Goal: Transaction & Acquisition: Purchase product/service

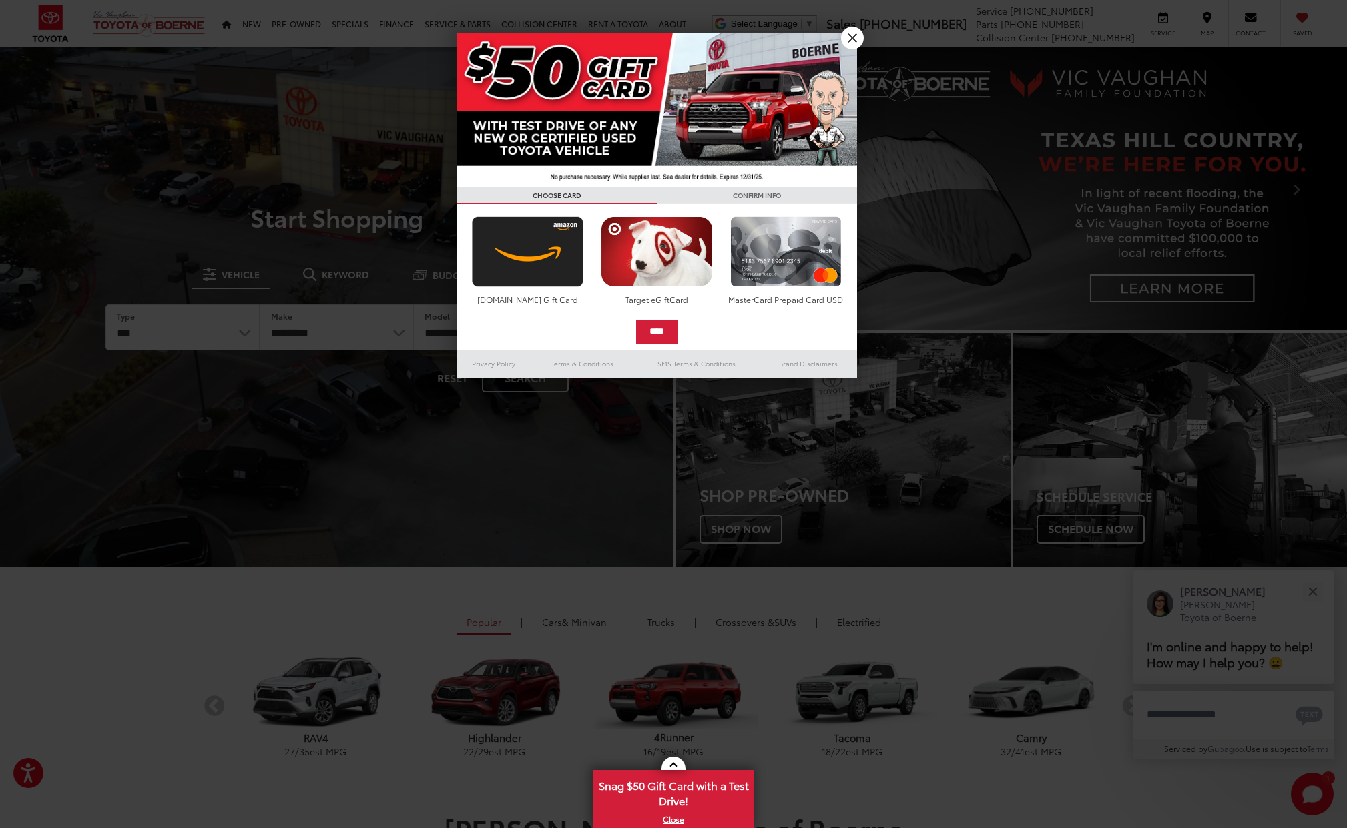
click at [848, 37] on link "X" at bounding box center [852, 38] width 23 height 23
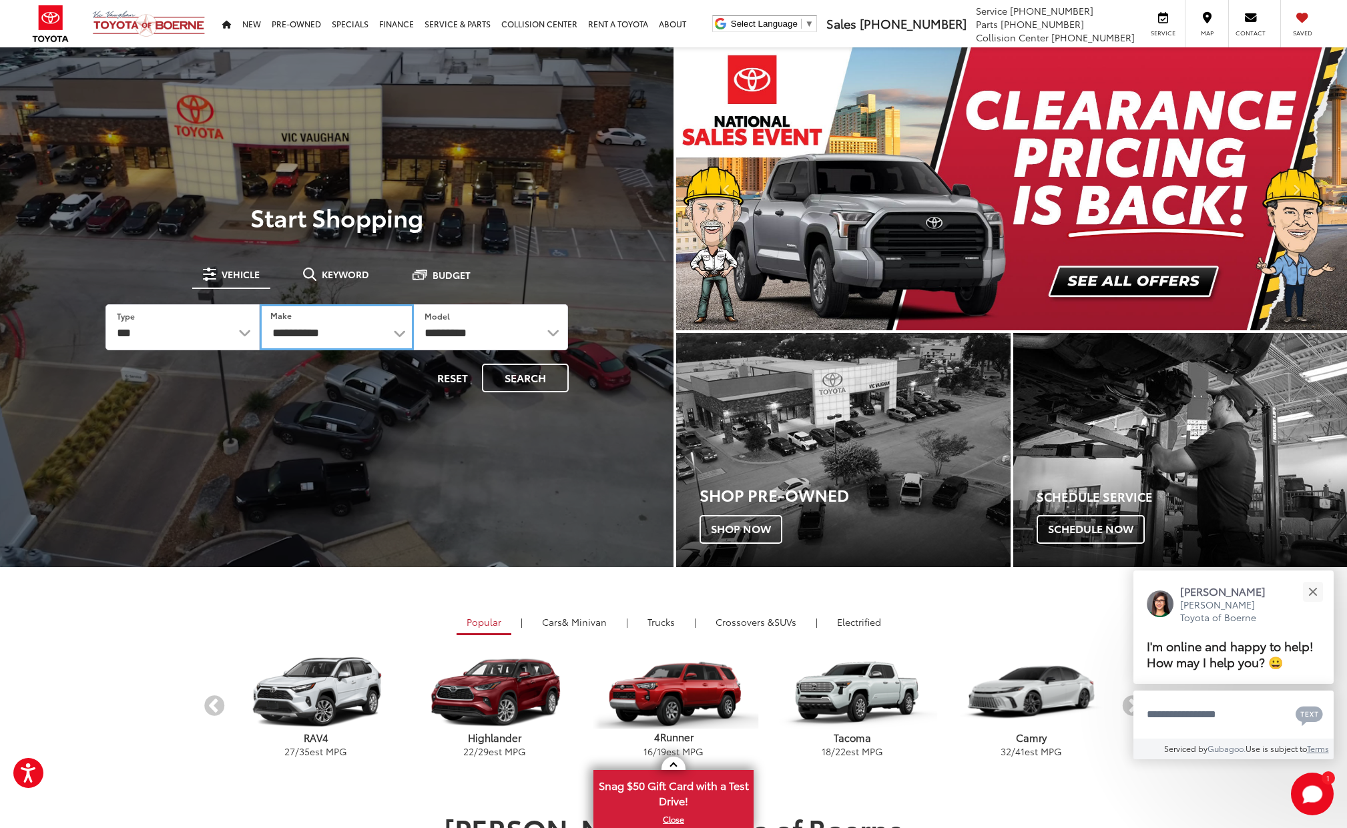
select select "******"
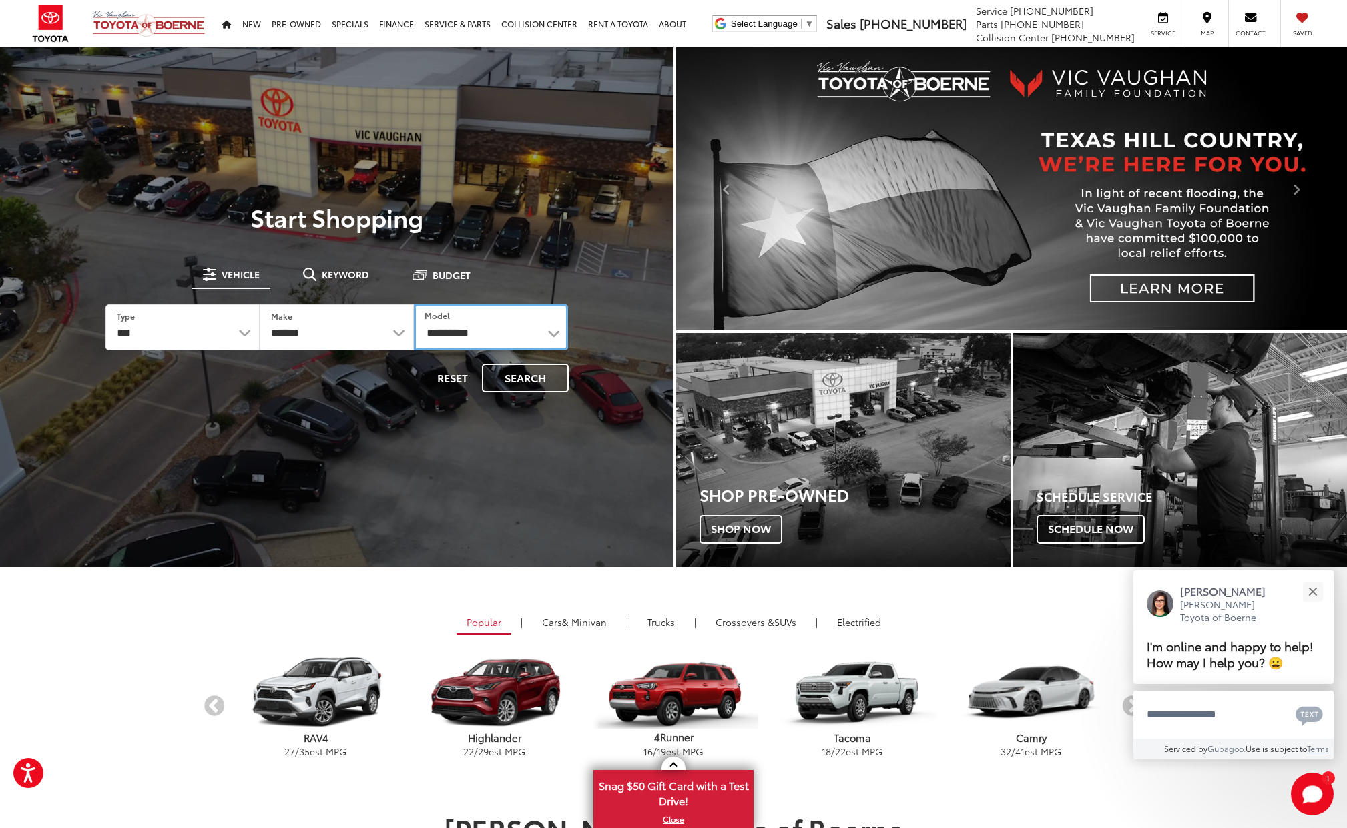
select select "**********"
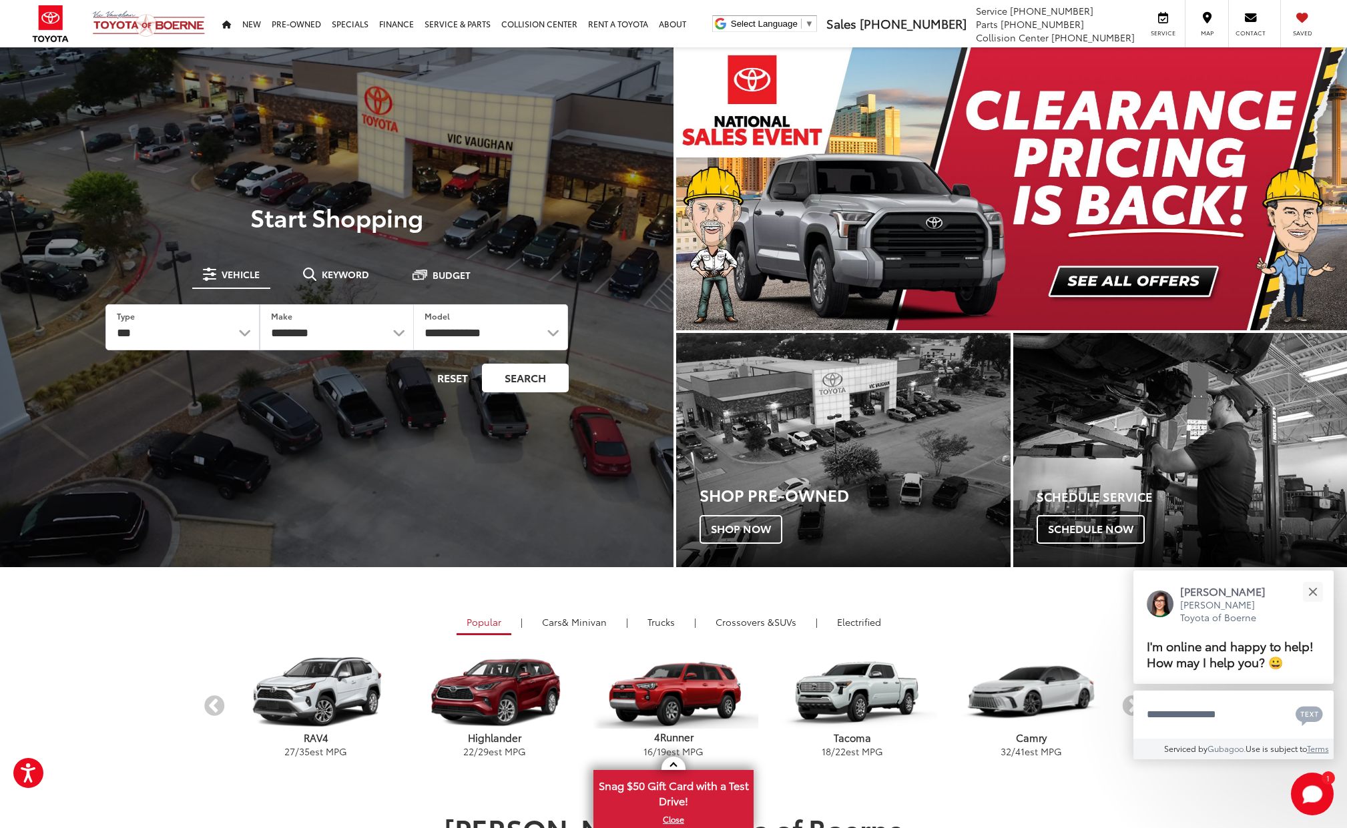
click at [516, 382] on button "Search" at bounding box center [525, 378] width 87 height 29
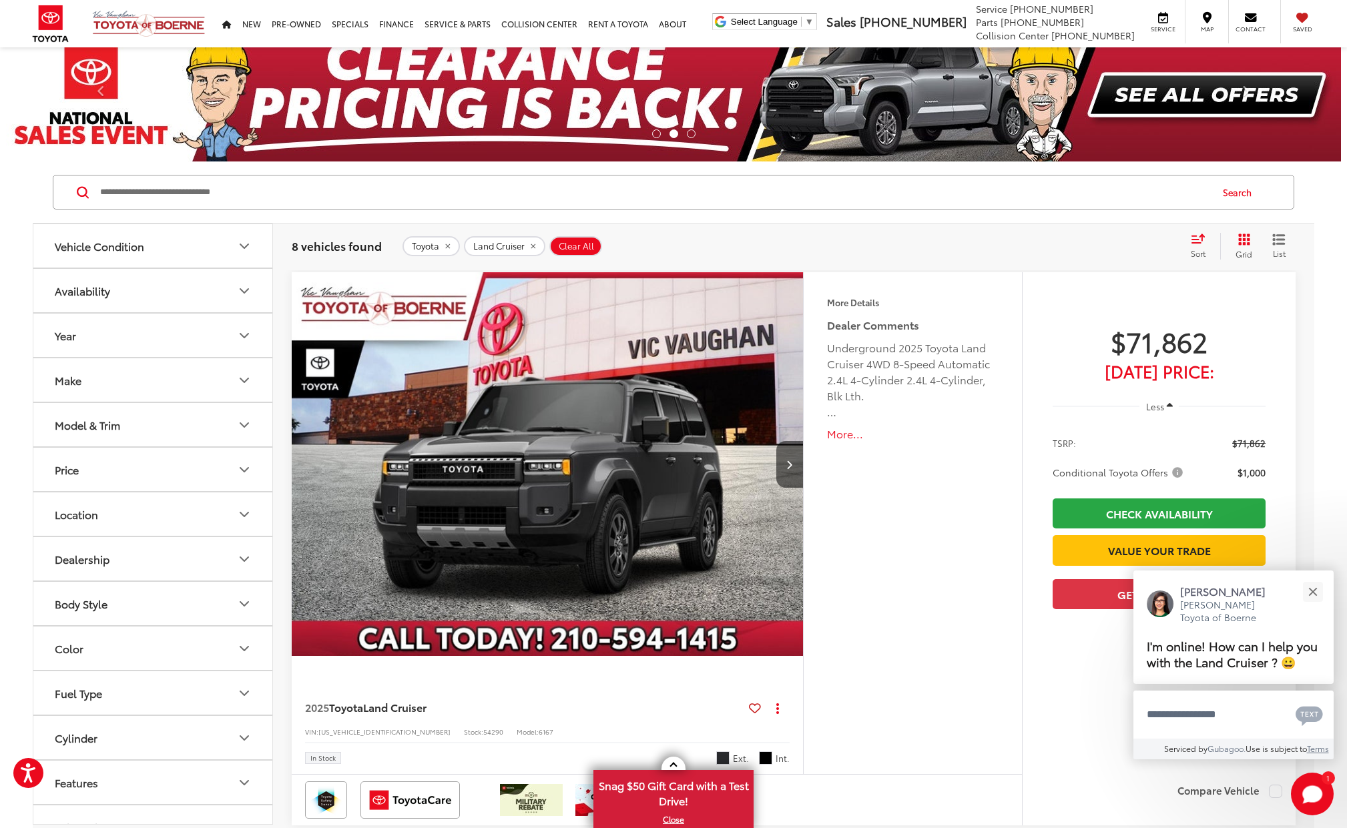
scroll to position [68, 0]
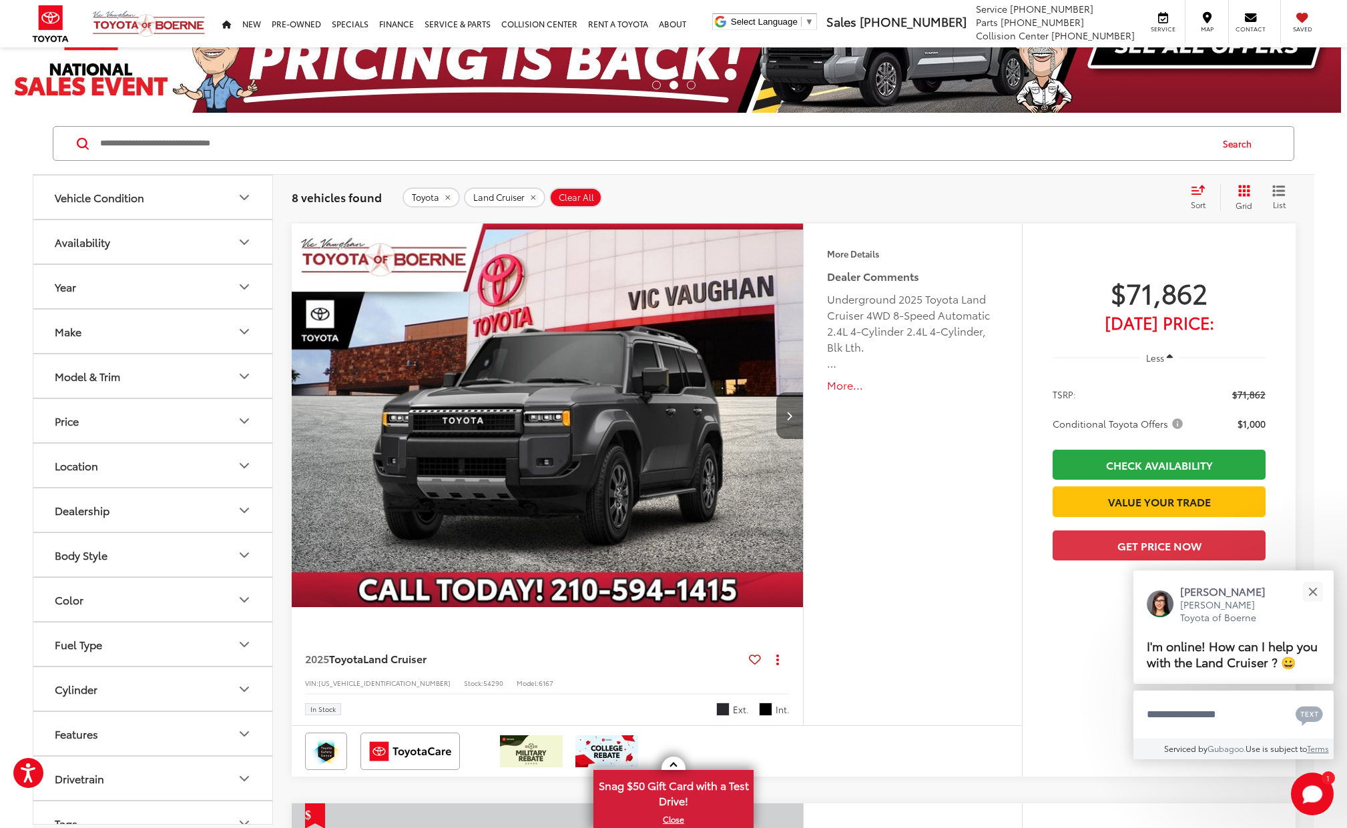
click at [788, 421] on button "Next image" at bounding box center [789, 415] width 27 height 47
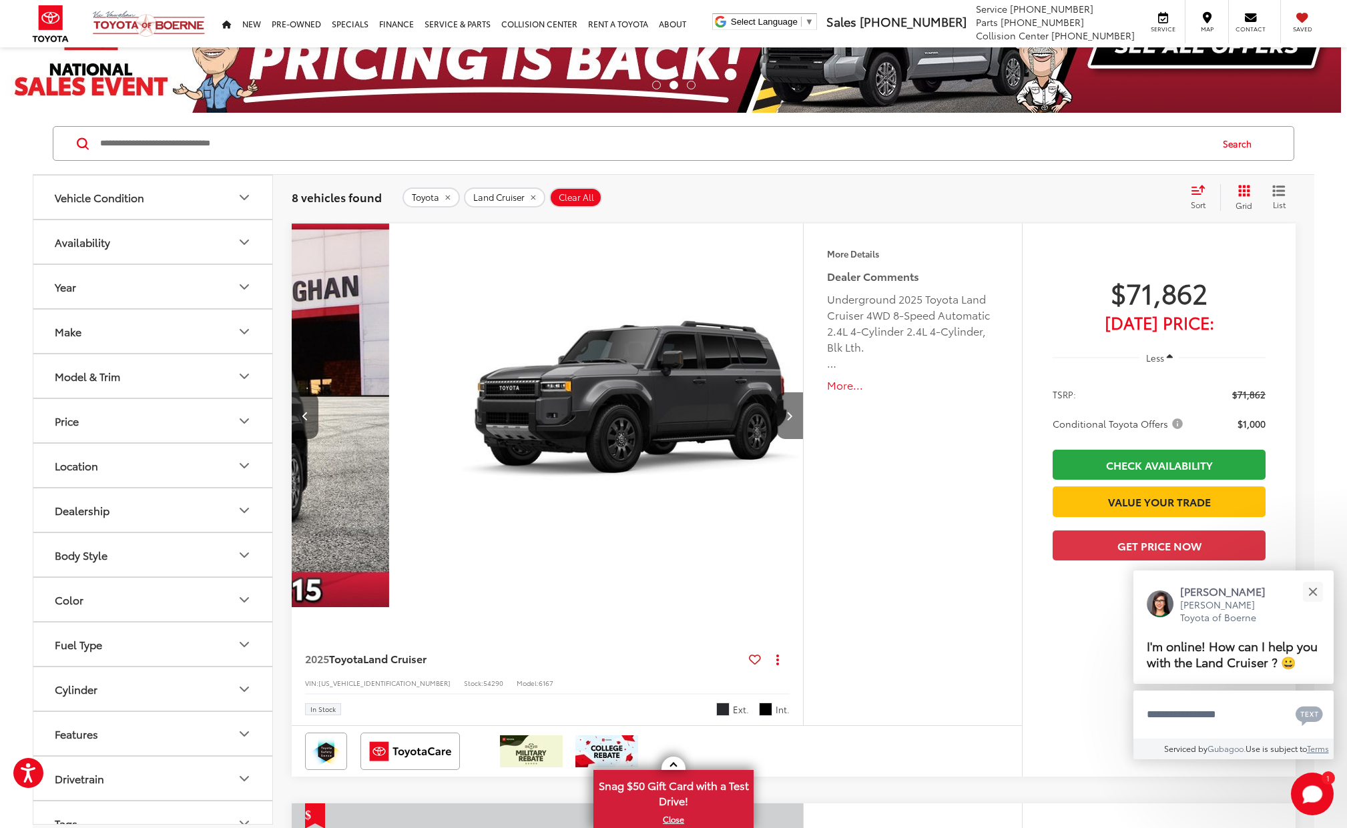
scroll to position [0, 514]
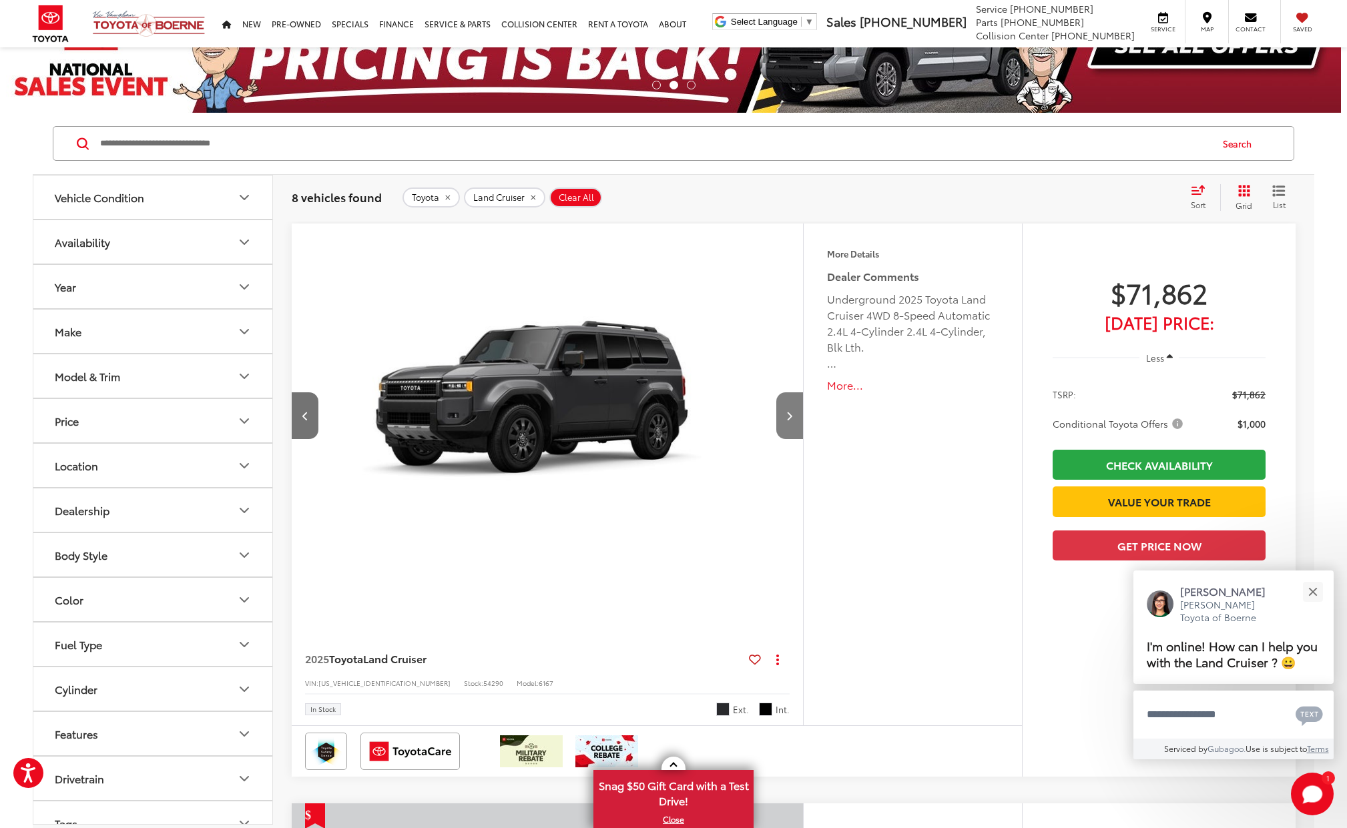
click at [788, 421] on button "Next image" at bounding box center [789, 415] width 27 height 47
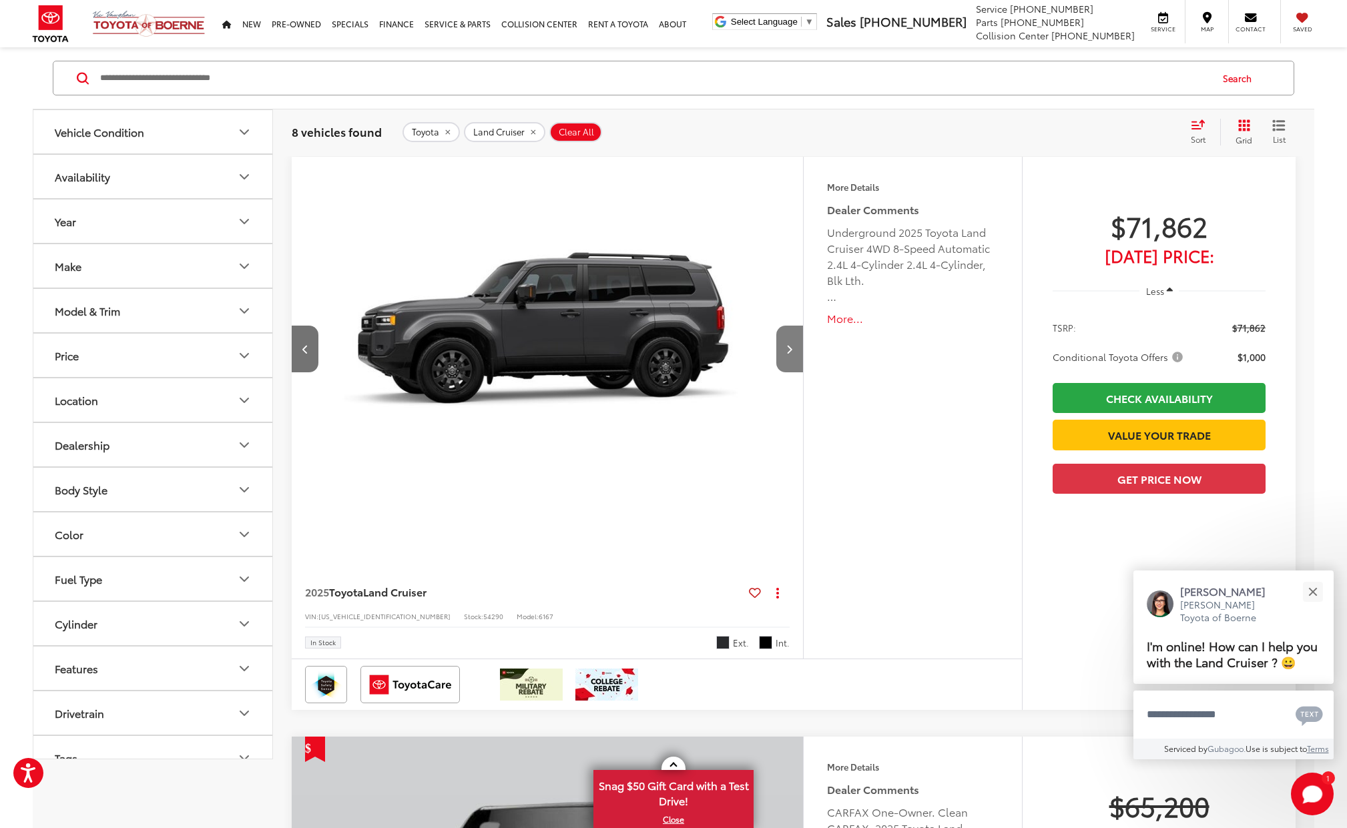
click at [788, 421] on img "2025 Toyota Land Cruiser Land Cruiser 2" at bounding box center [547, 349] width 513 height 385
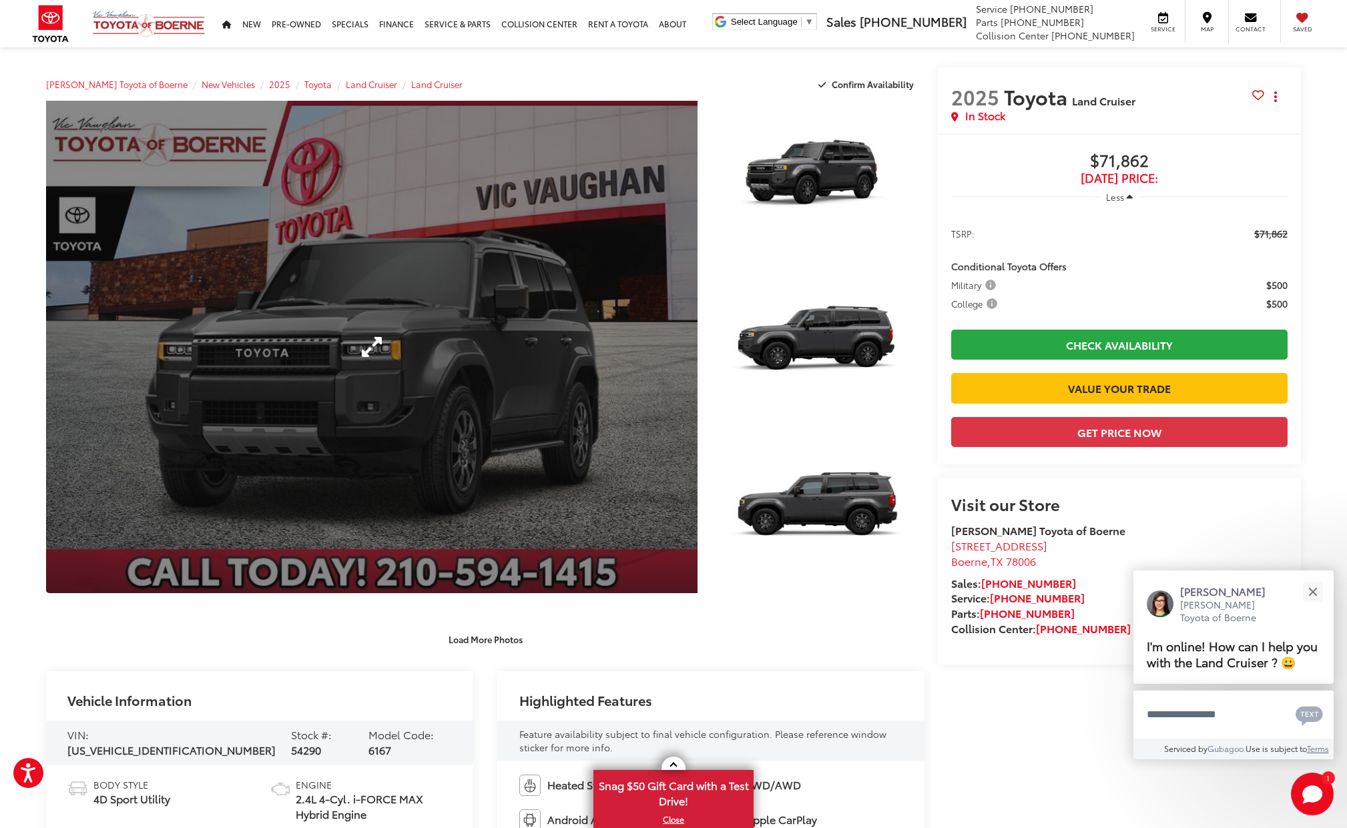
click at [541, 319] on link "Expand Photo 0" at bounding box center [371, 347] width 651 height 493
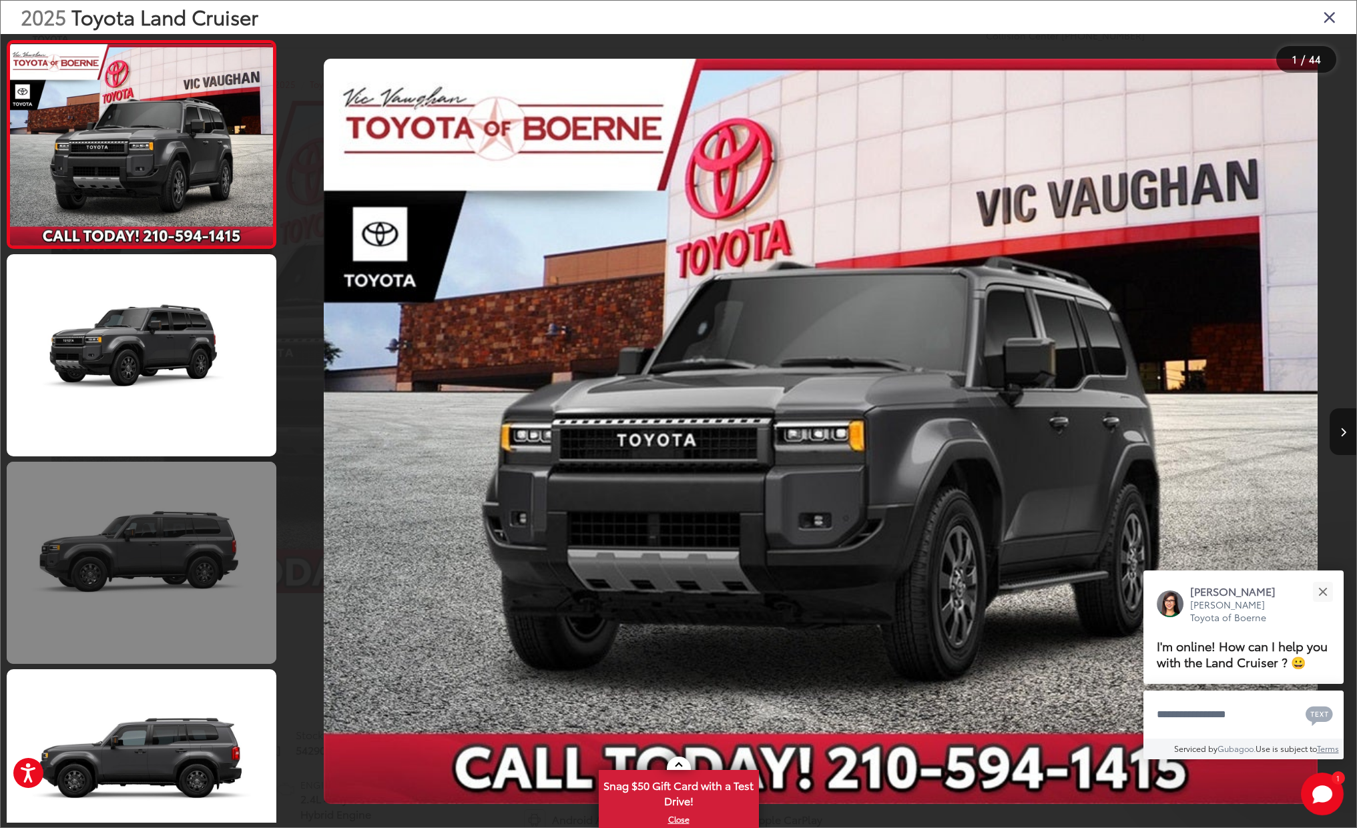
click at [109, 525] on link at bounding box center [142, 563] width 270 height 202
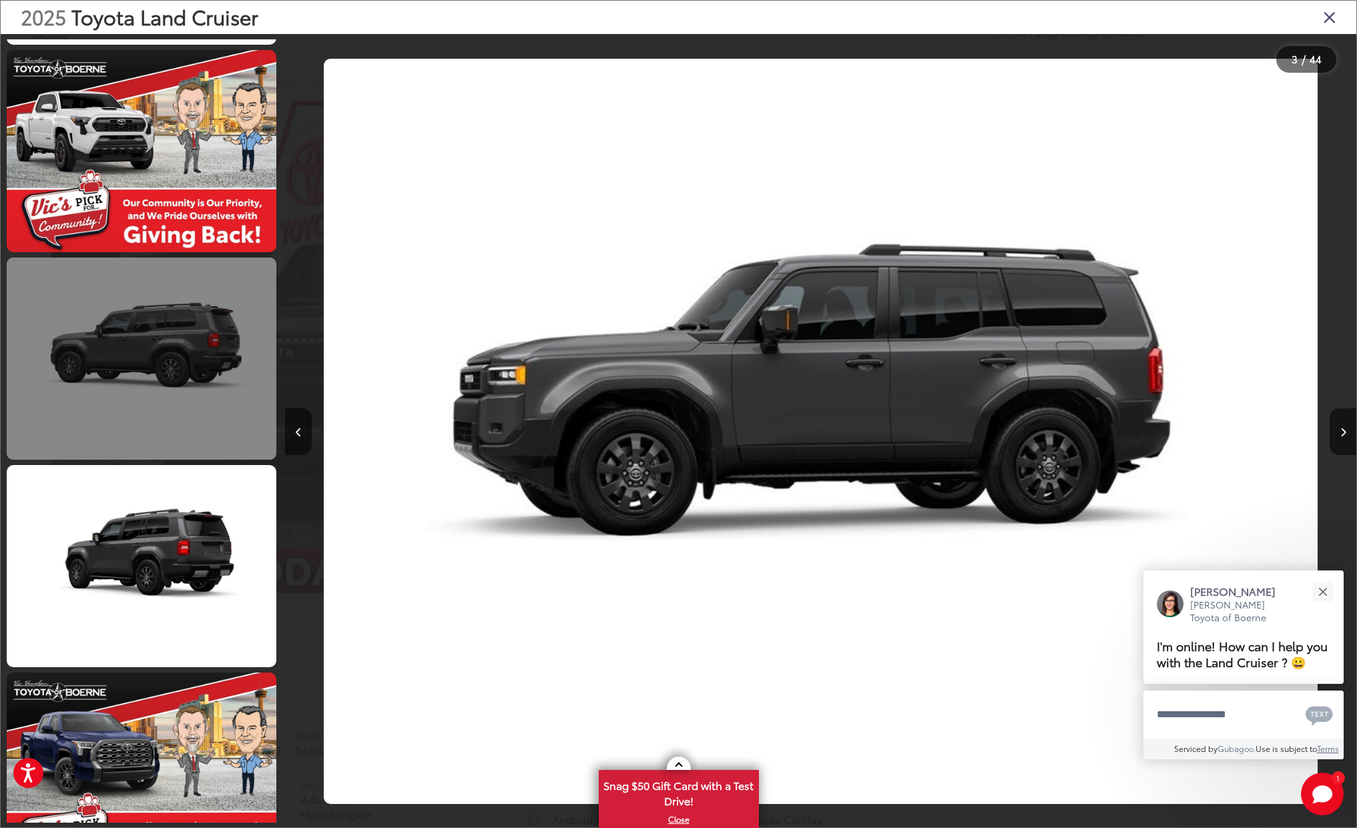
scroll to position [830, 0]
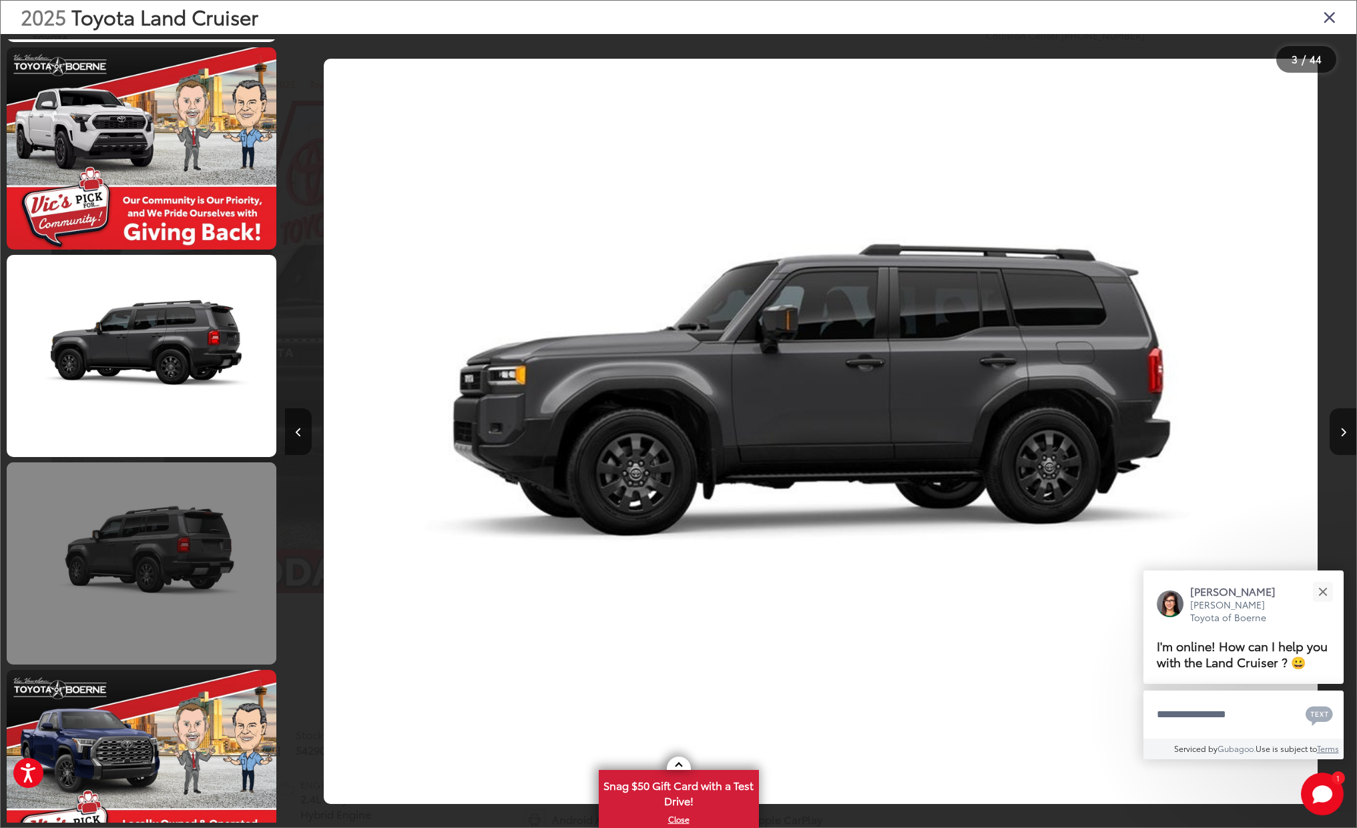
click at [153, 561] on link at bounding box center [142, 563] width 270 height 202
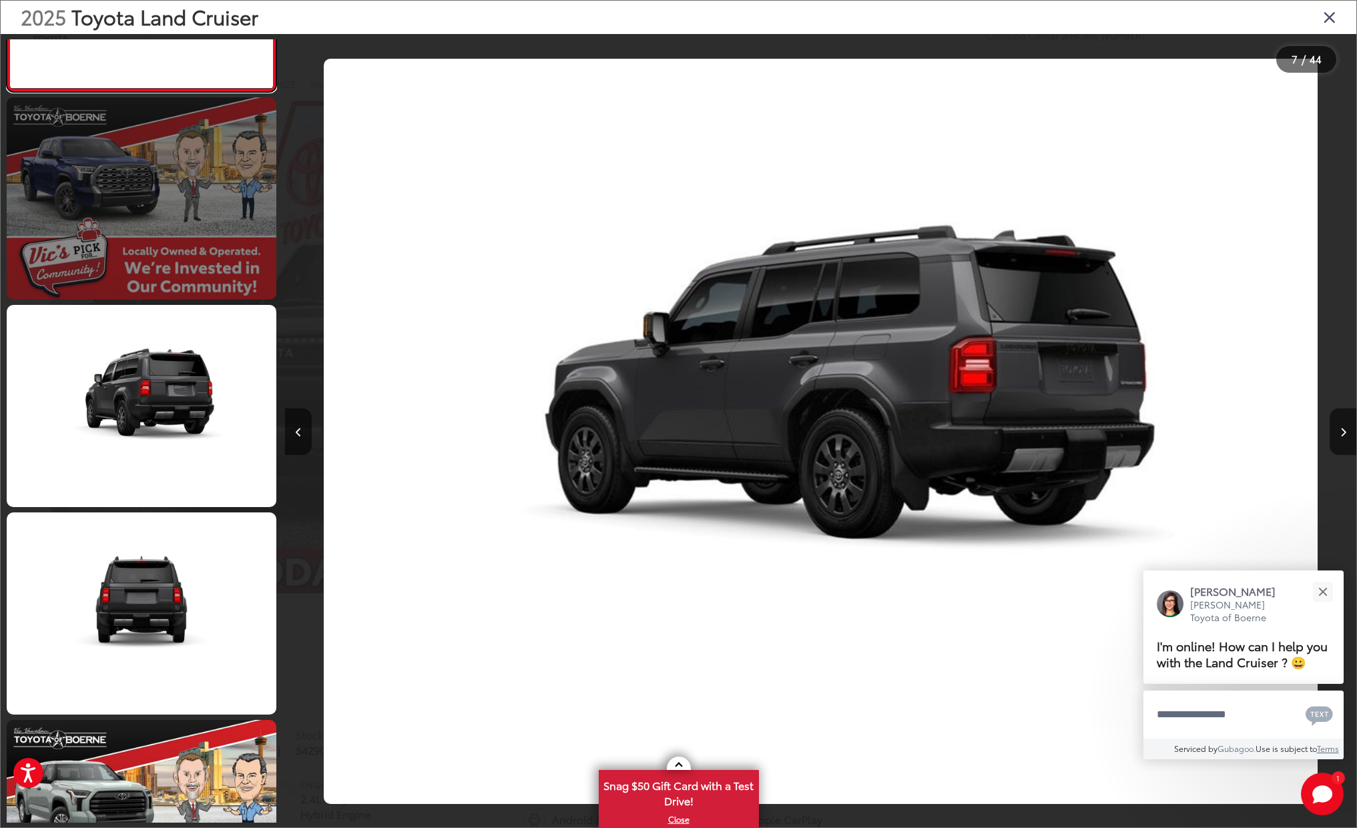
scroll to position [1625, 0]
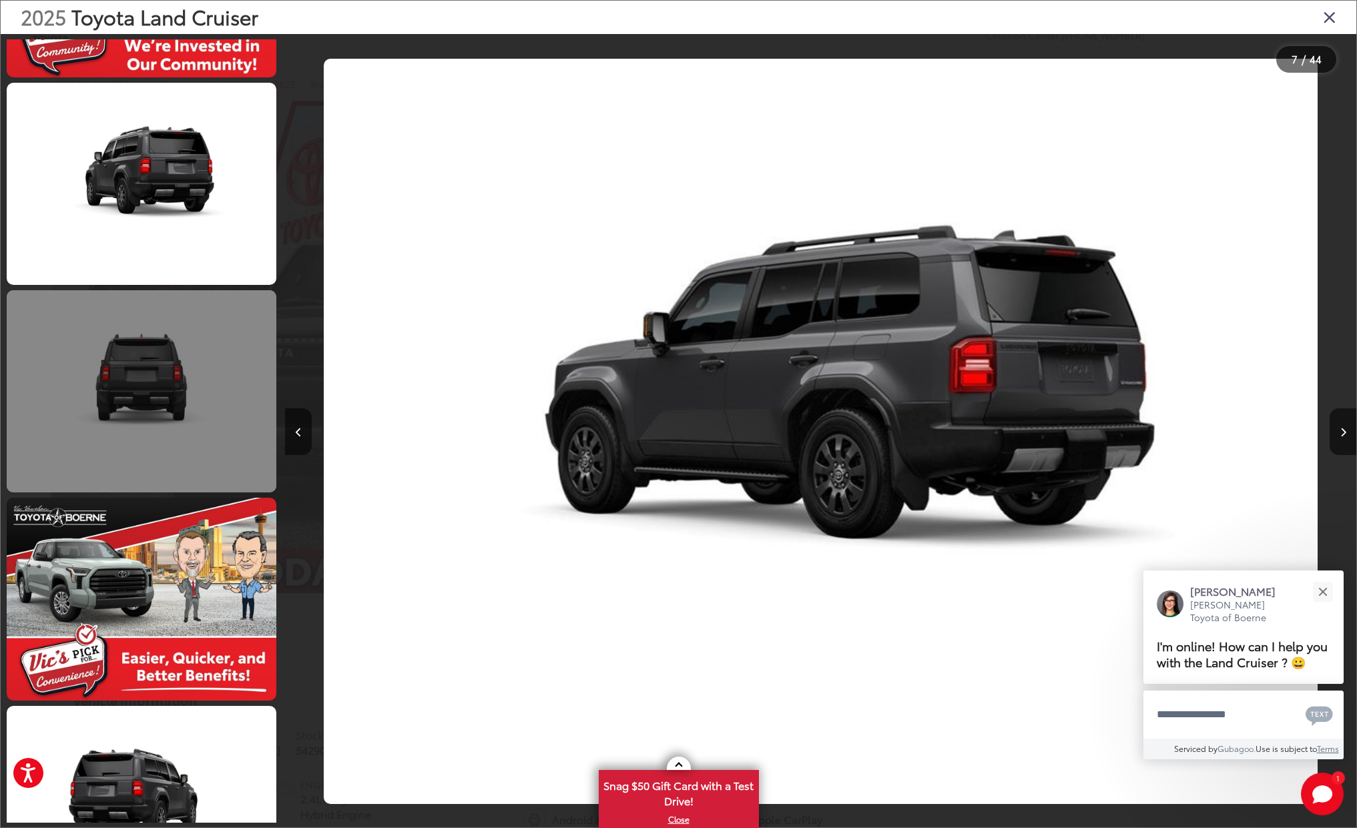
click at [176, 396] on link at bounding box center [142, 391] width 270 height 202
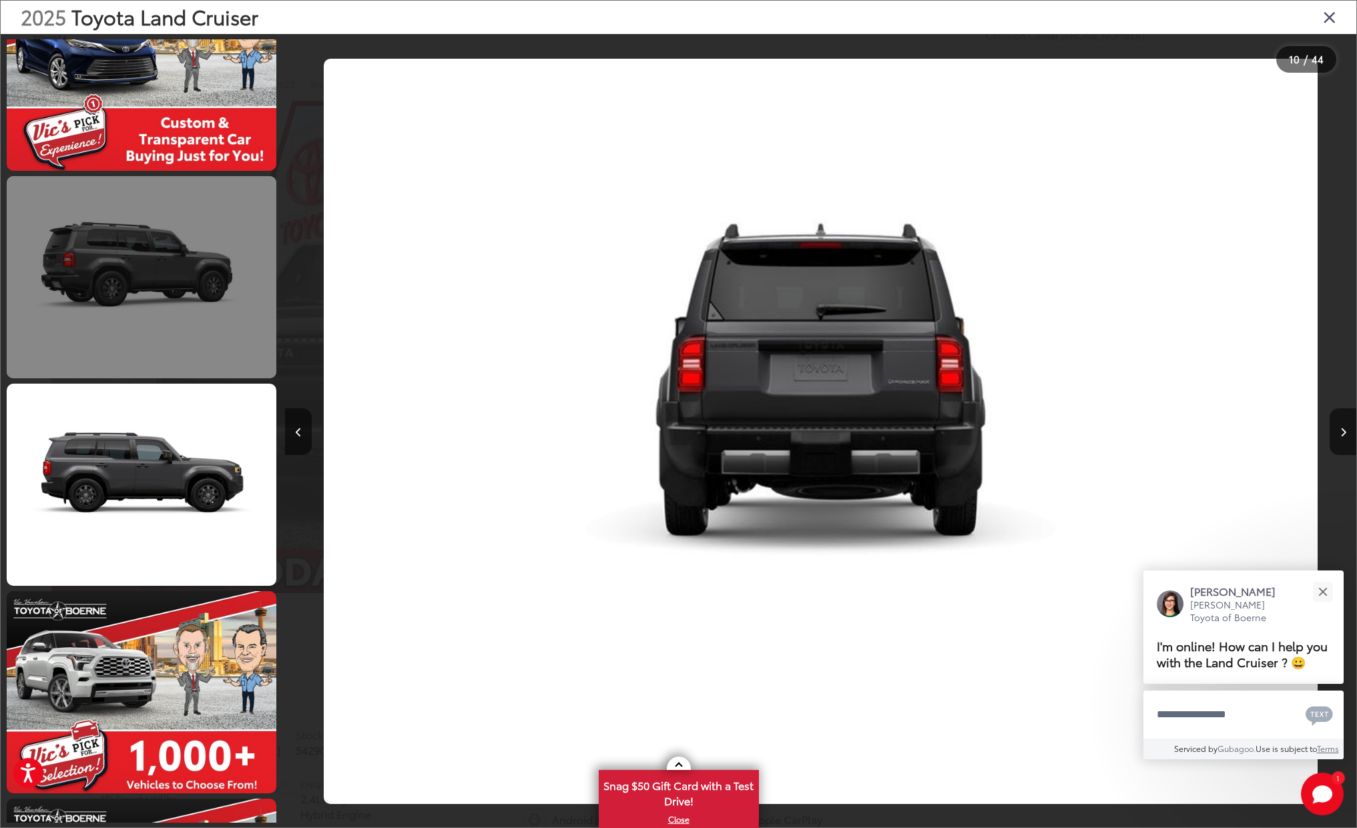
scroll to position [2792, 0]
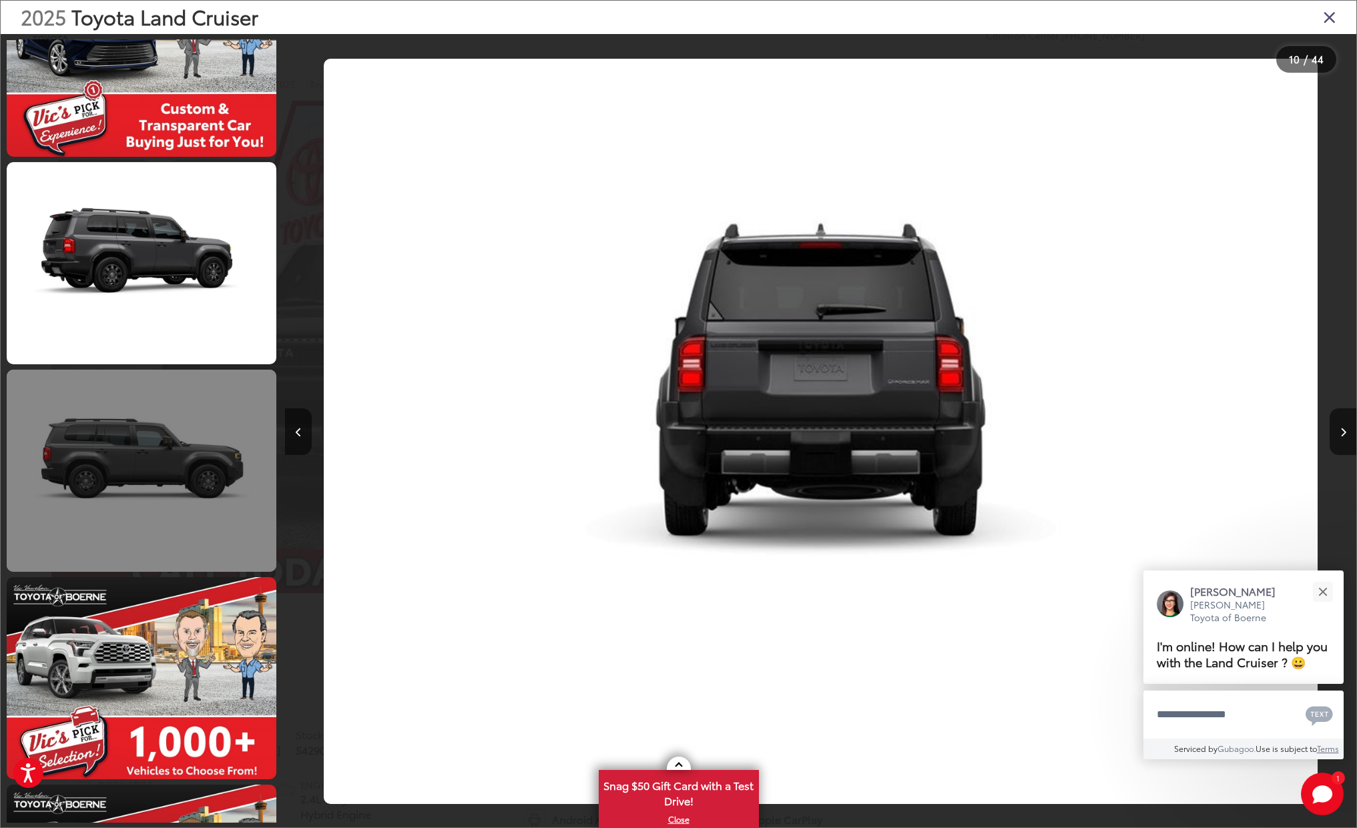
click at [147, 447] on link at bounding box center [142, 471] width 270 height 202
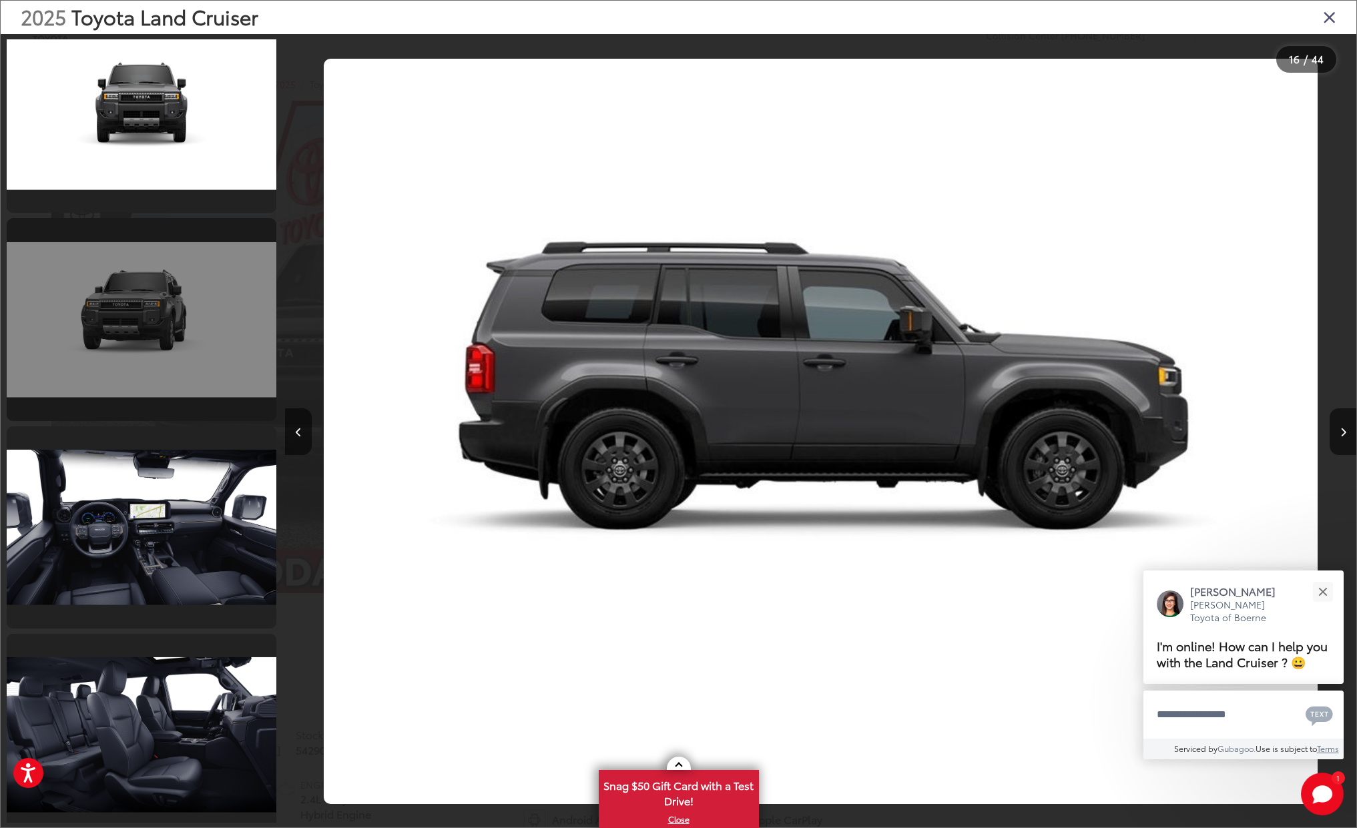
scroll to position [8040, 0]
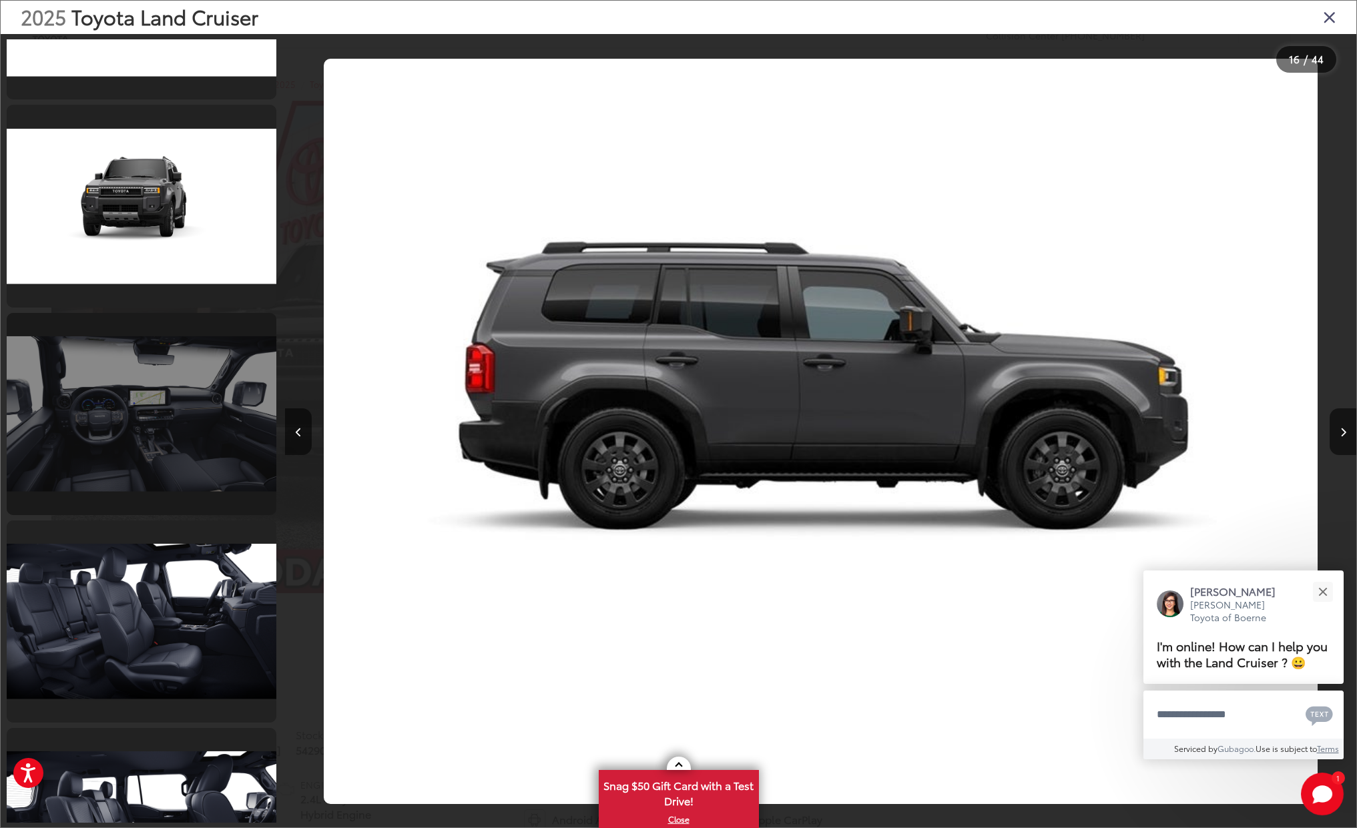
click at [140, 435] on link at bounding box center [142, 414] width 270 height 202
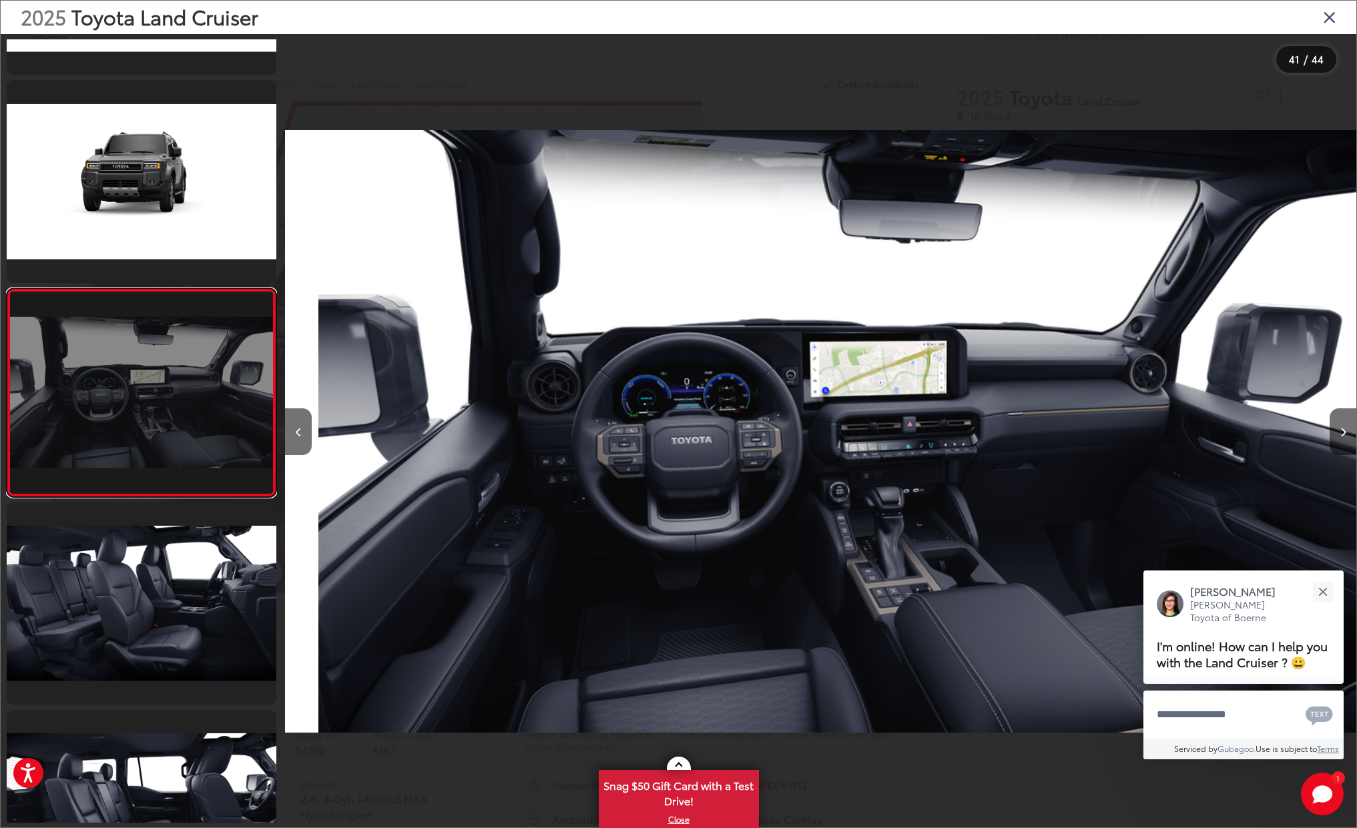
scroll to position [0, 42841]
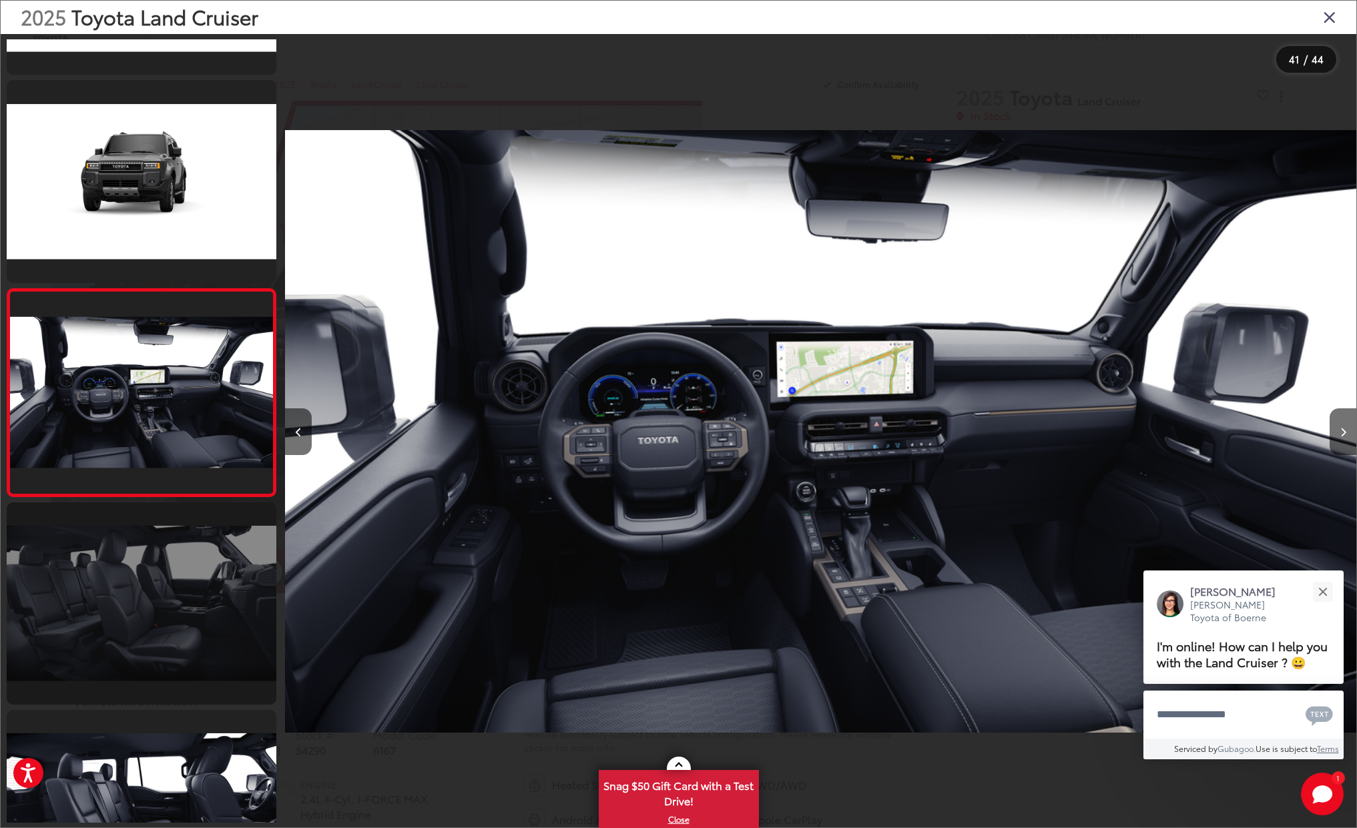
click at [142, 562] on link at bounding box center [142, 604] width 270 height 202
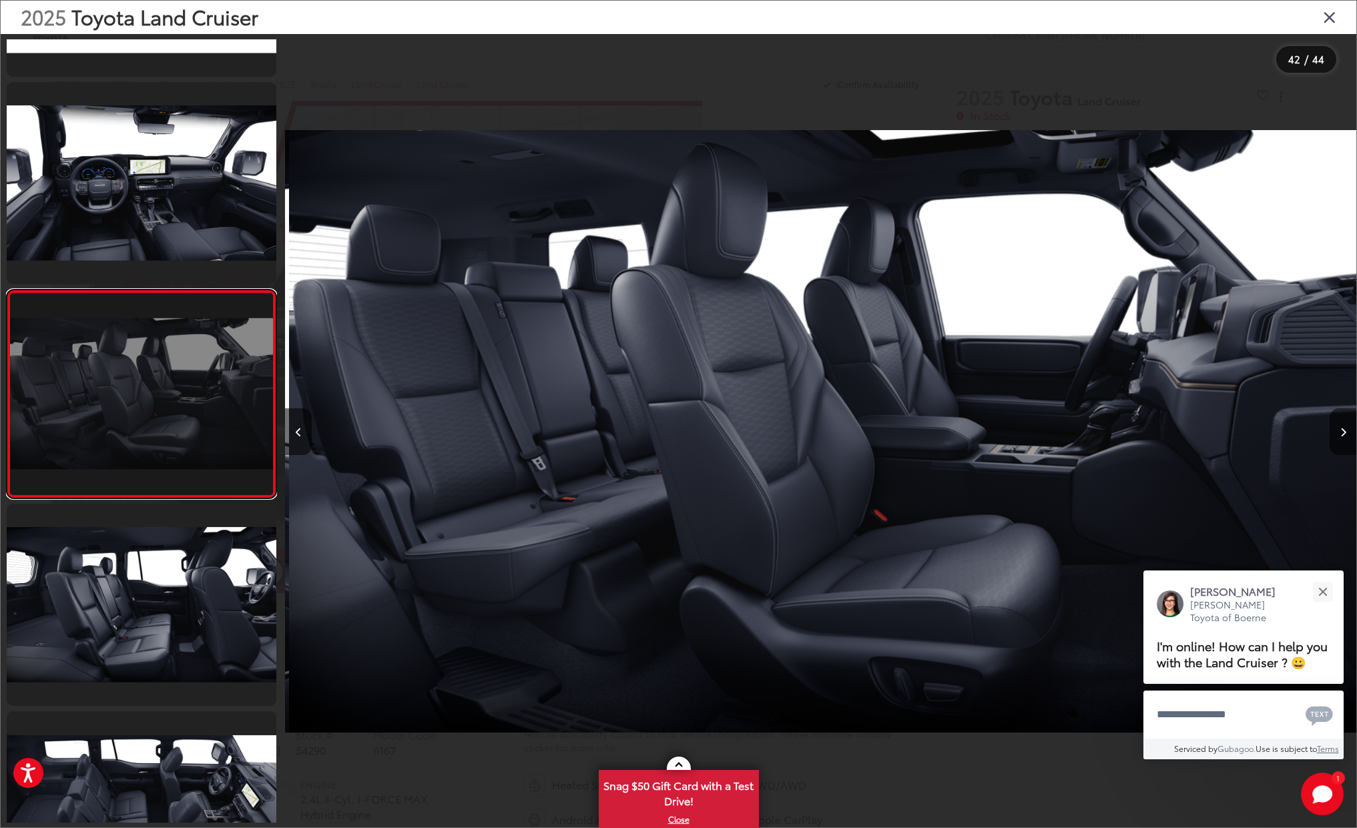
scroll to position [8265, 0]
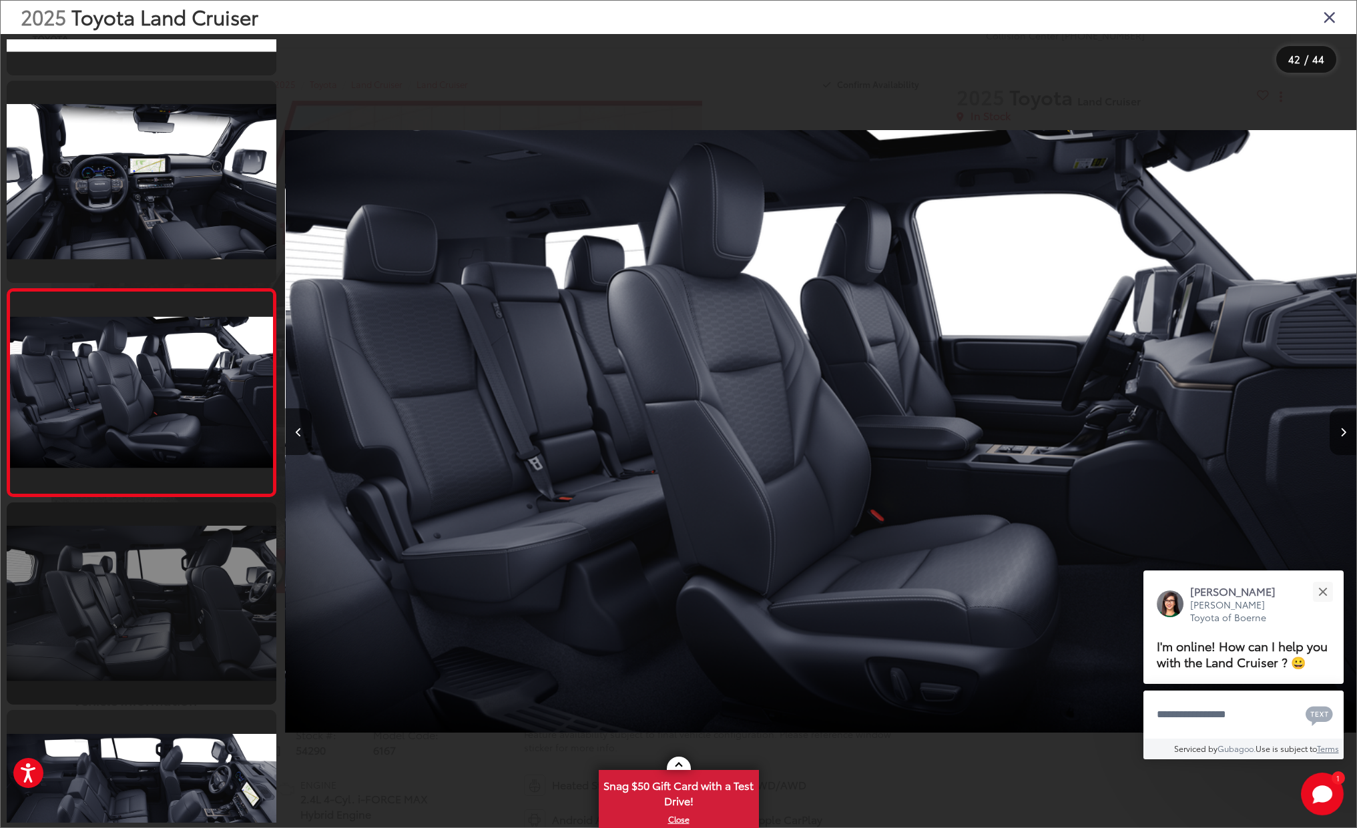
click at [148, 565] on link at bounding box center [142, 604] width 270 height 202
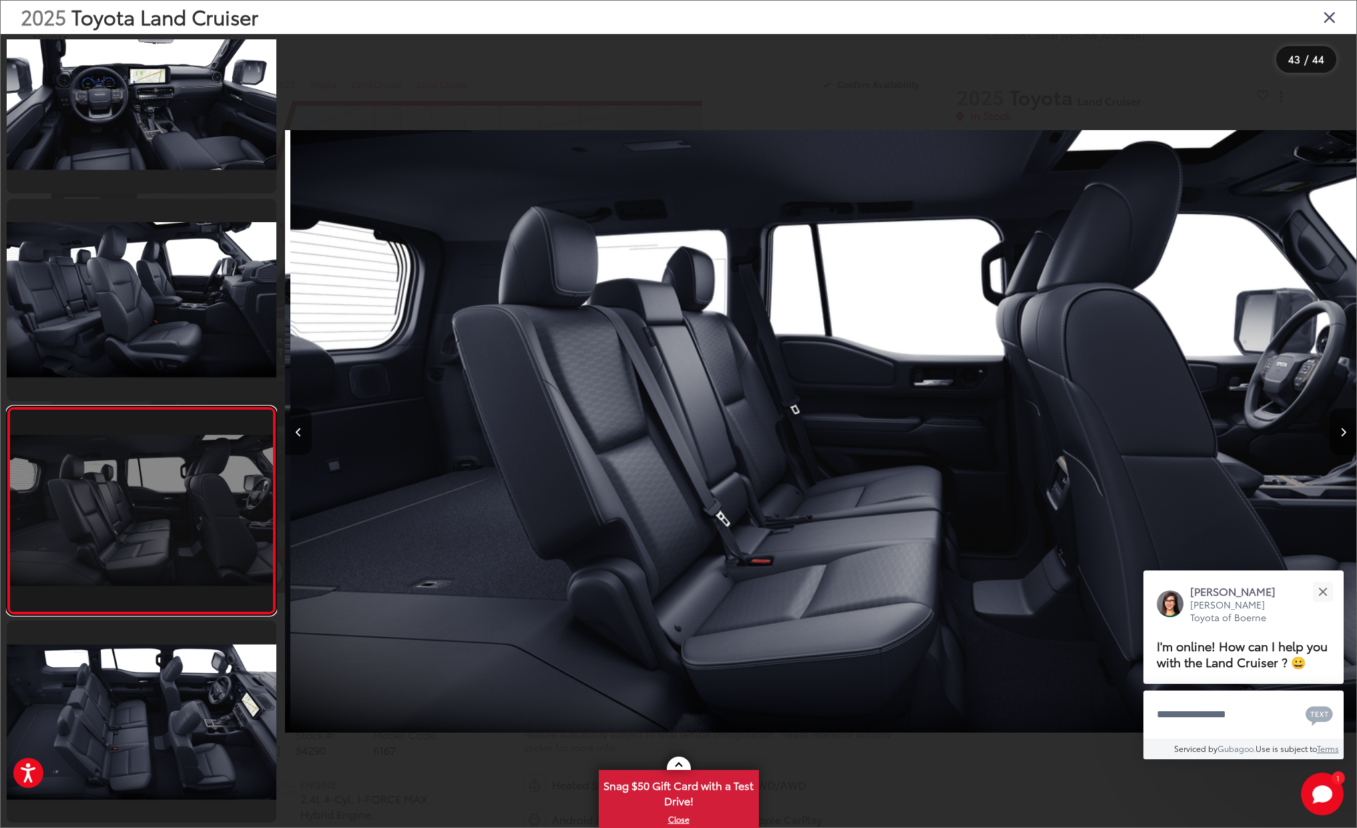
scroll to position [0, 44983]
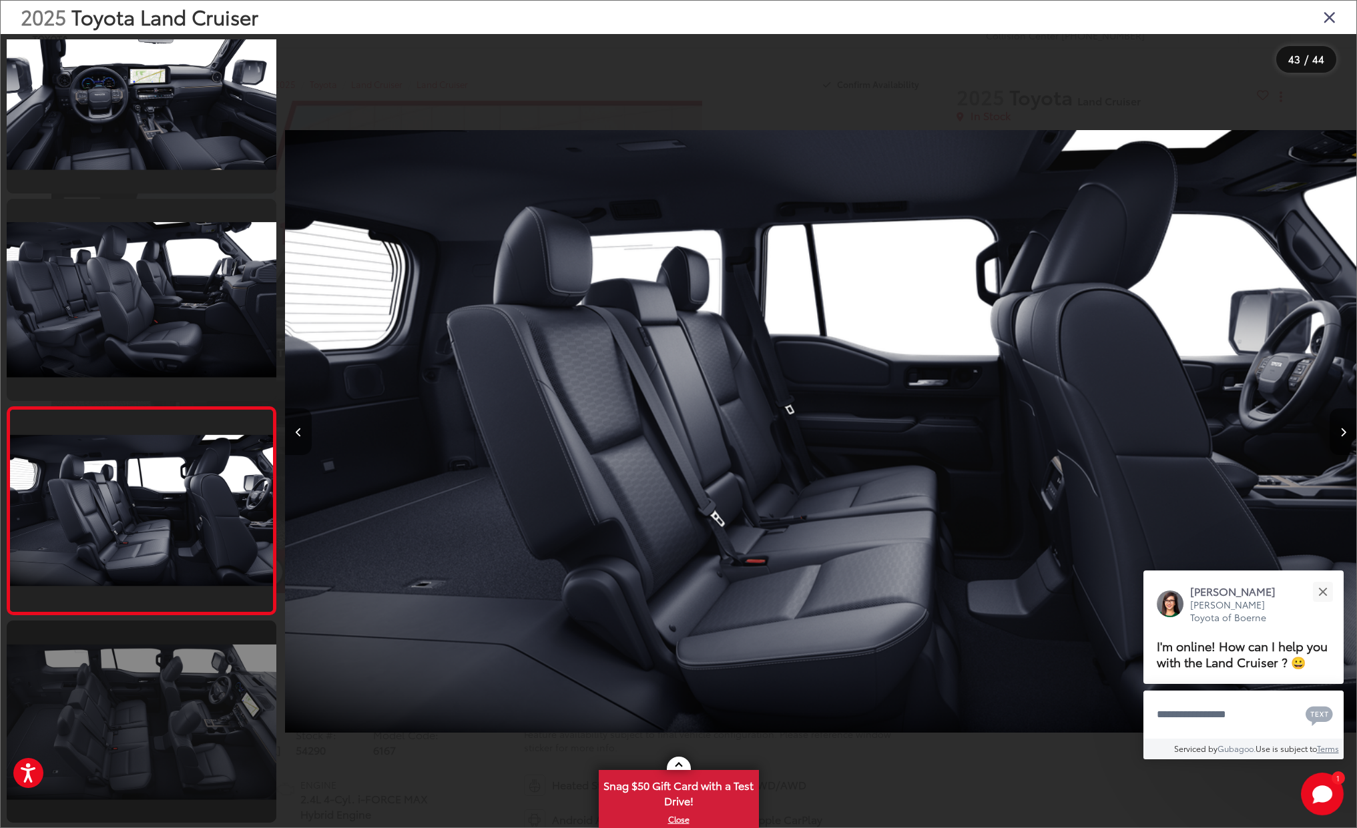
click at [129, 691] on link at bounding box center [142, 722] width 270 height 202
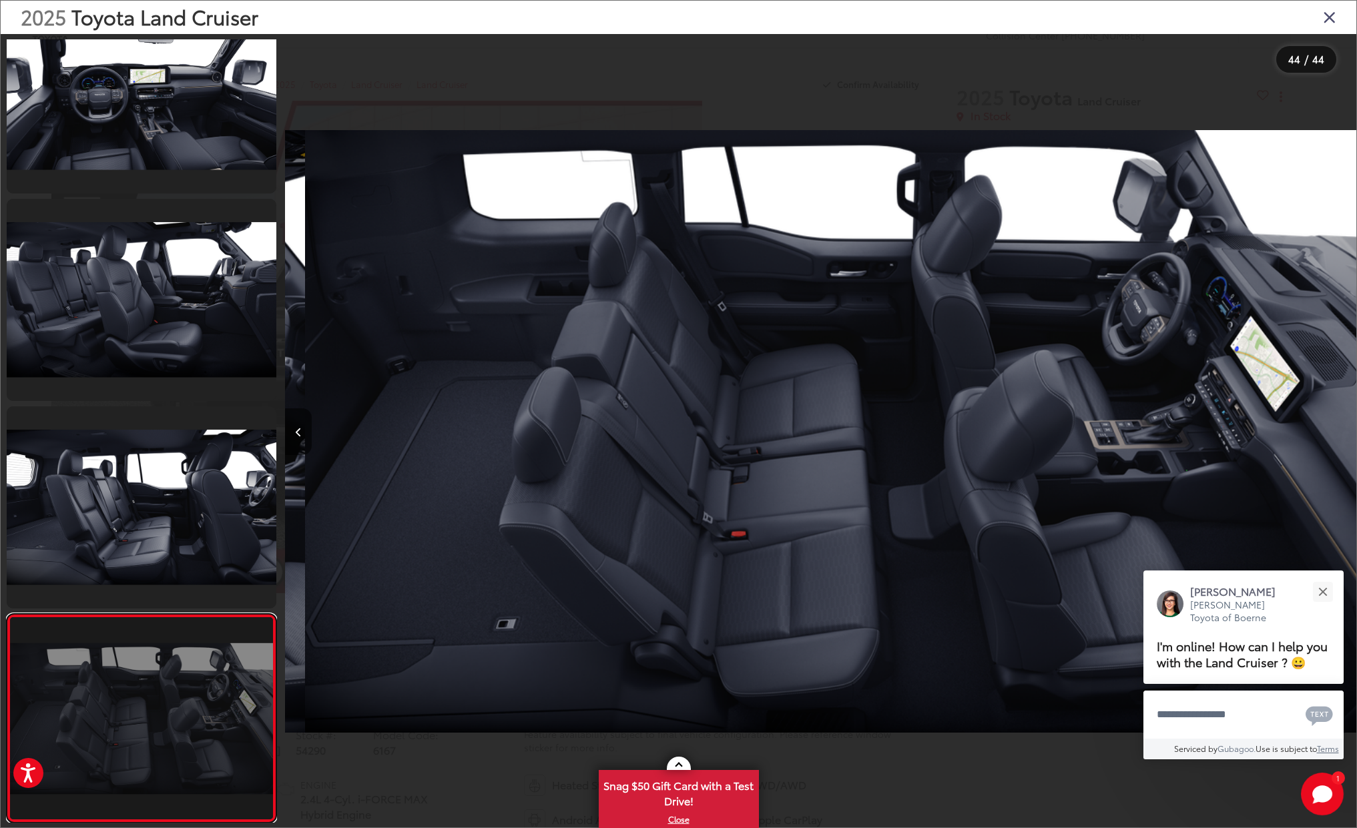
scroll to position [0, 46054]
